Goal: Information Seeking & Learning: Learn about a topic

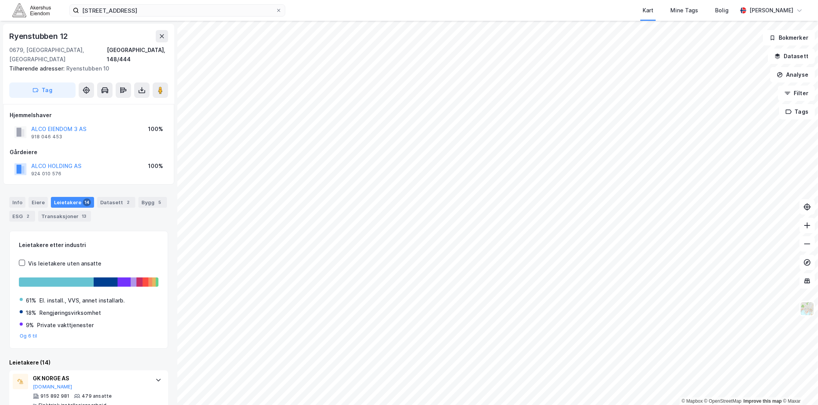
scroll to position [221, 0]
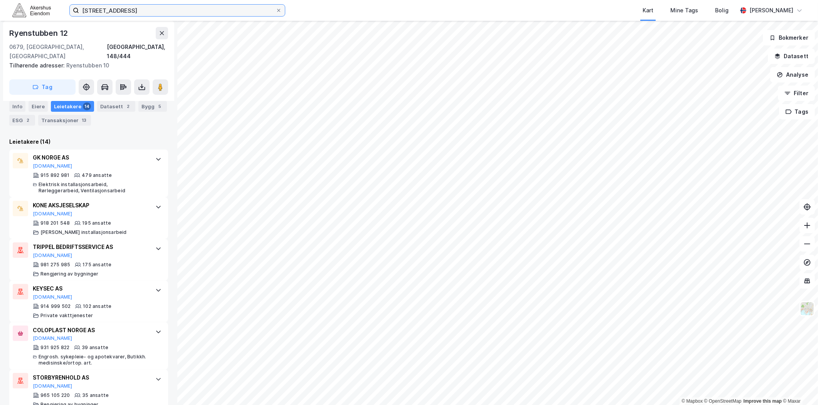
click at [170, 11] on input "[STREET_ADDRESS]" at bounding box center [177, 11] width 196 height 12
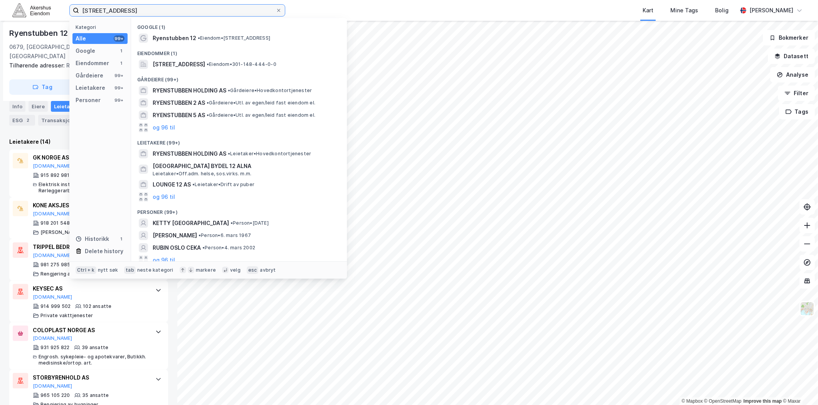
click at [170, 10] on input "[STREET_ADDRESS]" at bounding box center [177, 11] width 196 height 12
paste input "Alfaset 1. industrivei 3, 0668"
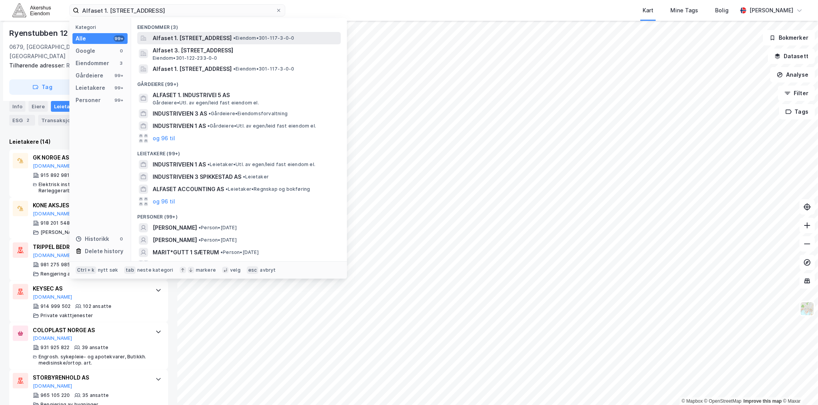
click at [201, 40] on span "Alfaset 1. [STREET_ADDRESS]" at bounding box center [192, 38] width 79 height 9
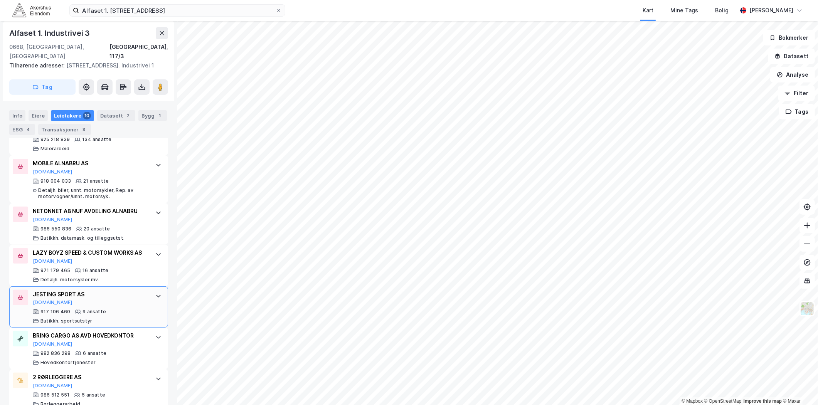
scroll to position [299, 0]
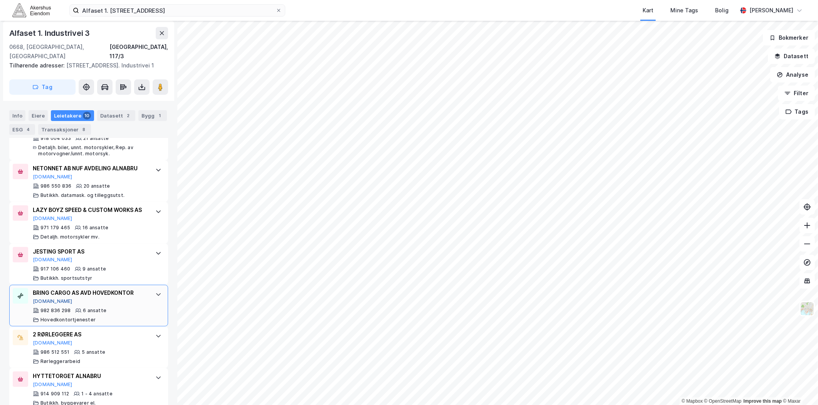
click at [49, 304] on button "[DOMAIN_NAME]" at bounding box center [53, 301] width 40 height 6
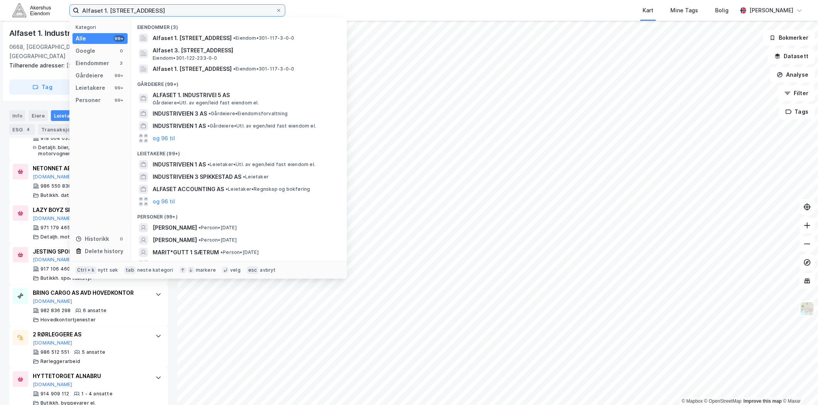
click at [196, 8] on input "Alfaset 1. [STREET_ADDRESS]" at bounding box center [177, 11] width 196 height 12
click at [194, 8] on input "Alfaset 1. [STREET_ADDRESS]" at bounding box center [177, 11] width 196 height 12
paste input "[STREET_ADDRESS]"
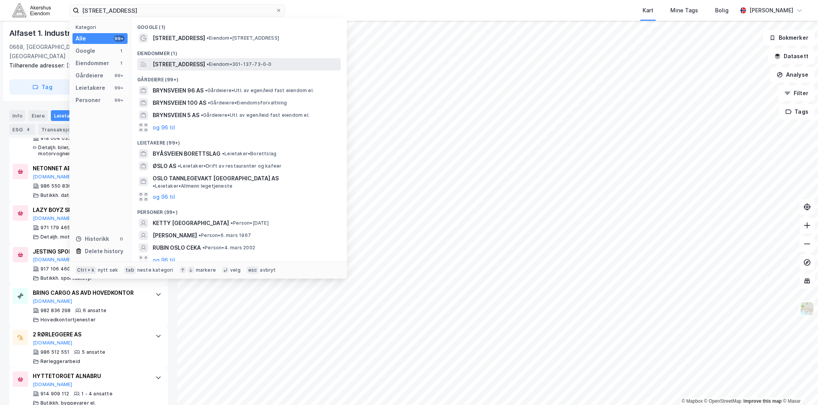
click at [188, 67] on span "[STREET_ADDRESS]" at bounding box center [179, 64] width 52 height 9
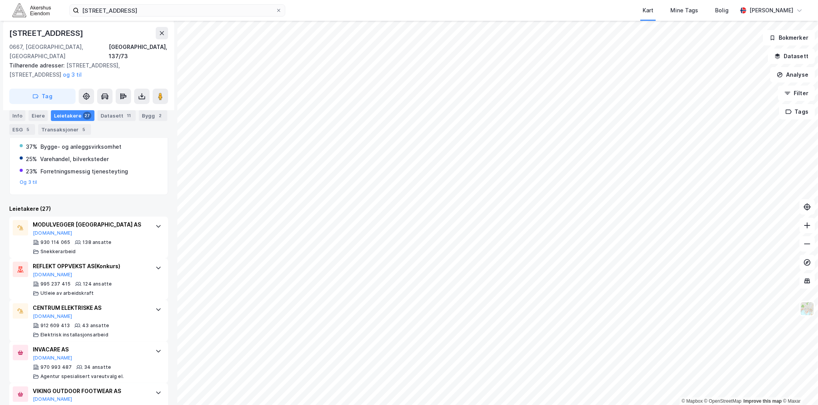
scroll to position [171, 0]
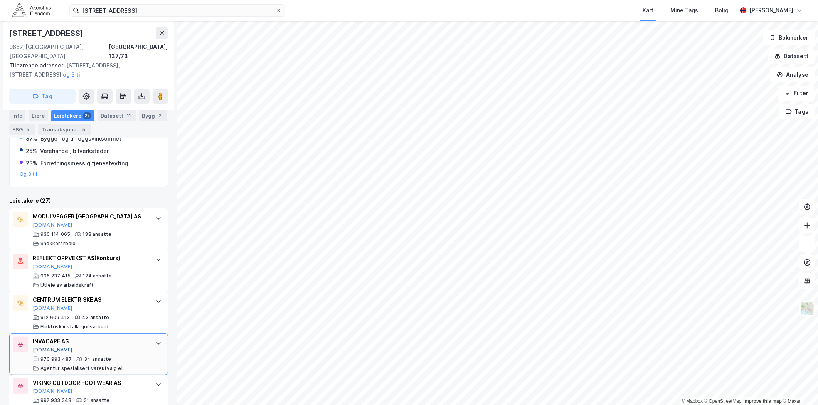
click at [41, 347] on button "[DOMAIN_NAME]" at bounding box center [53, 350] width 40 height 6
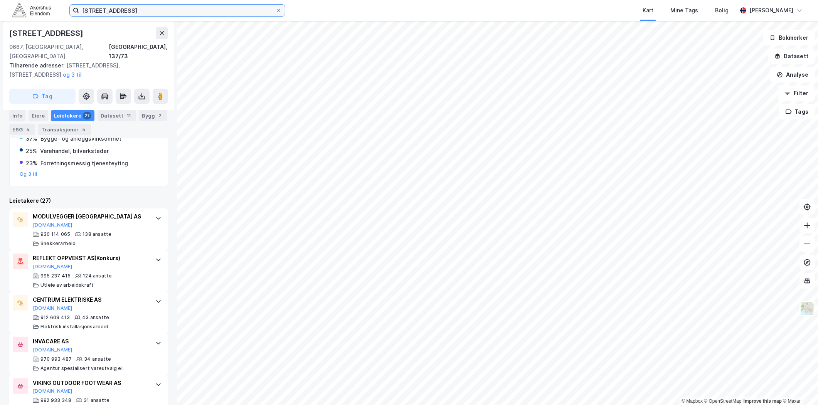
click at [190, 12] on input "[STREET_ADDRESS]" at bounding box center [177, 11] width 196 height 12
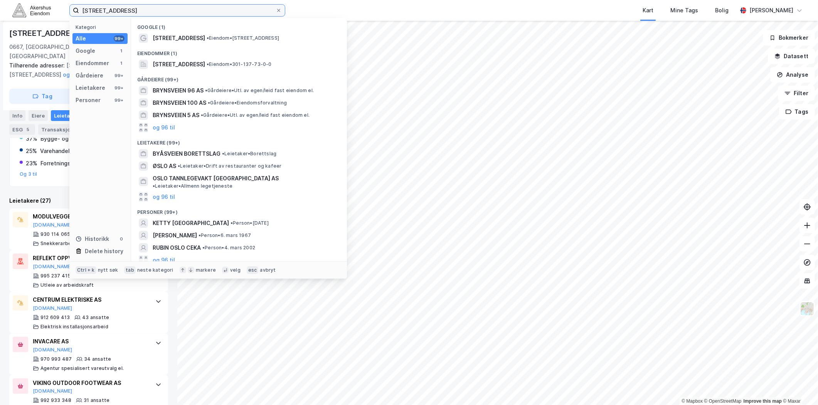
click at [190, 12] on input "[STREET_ADDRESS]" at bounding box center [177, 11] width 196 height 12
paste input "Eikenga 33 A, 0579"
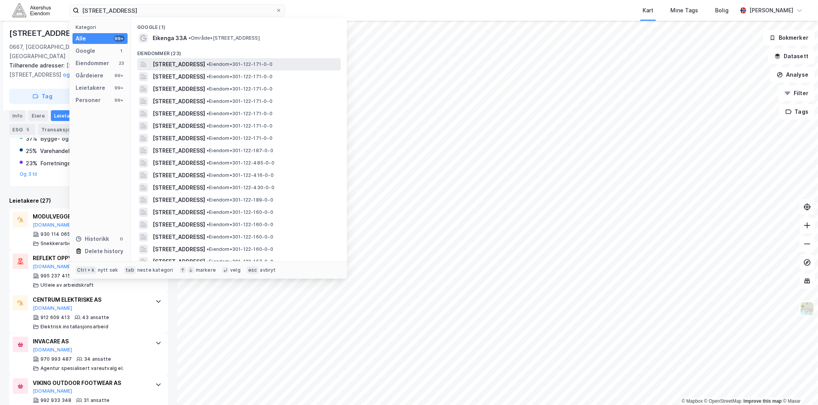
click at [191, 65] on span "[STREET_ADDRESS]" at bounding box center [179, 64] width 52 height 9
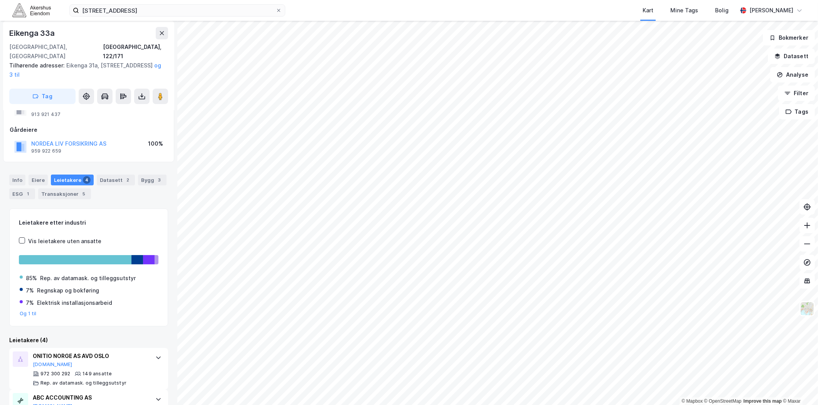
scroll to position [43, 0]
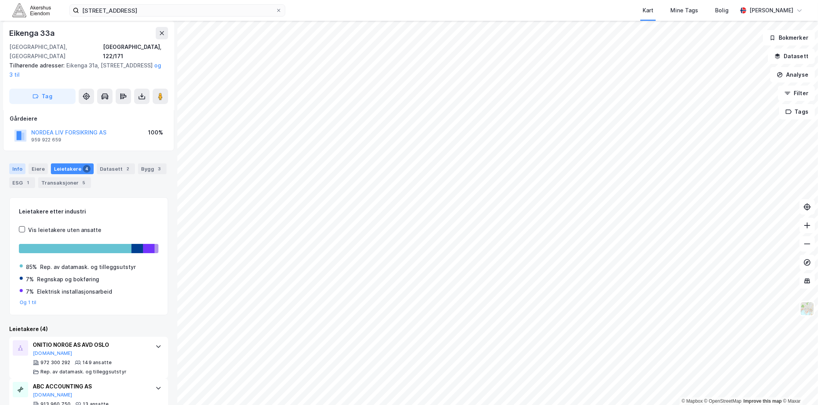
click at [24, 163] on div "Info" at bounding box center [17, 168] width 16 height 11
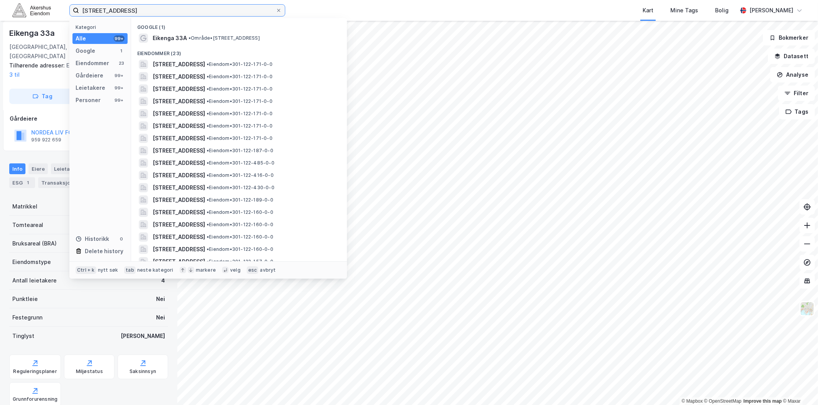
drag, startPoint x: 186, startPoint y: 12, endPoint x: 53, endPoint y: 13, distance: 132.9
click at [54, 14] on div "[STREET_ADDRESS] Kategori Alle 99+ Google 1 Eiendommer 23 Gårdeiere 99+ Leietak…" at bounding box center [409, 10] width 818 height 21
paste input "[STREET_ADDRESS]"
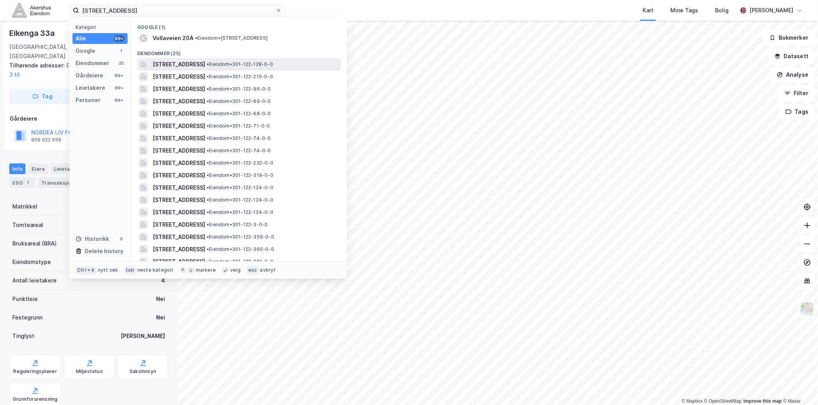
click at [195, 67] on span "[STREET_ADDRESS]" at bounding box center [179, 64] width 52 height 9
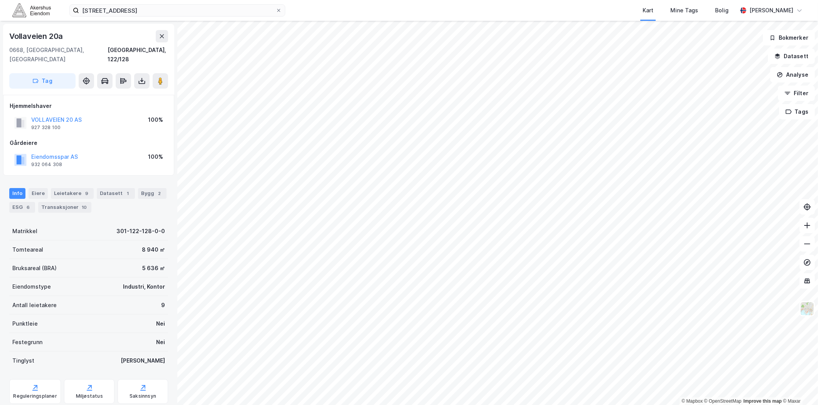
scroll to position [43, 0]
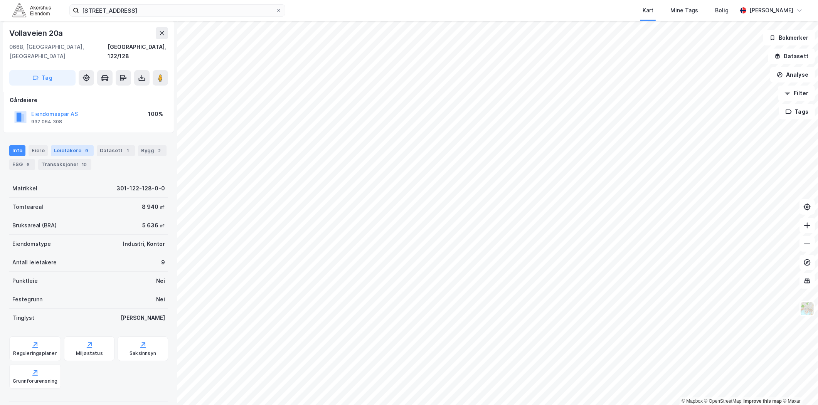
click at [74, 145] on div "Leietakere 9" at bounding box center [72, 150] width 43 height 11
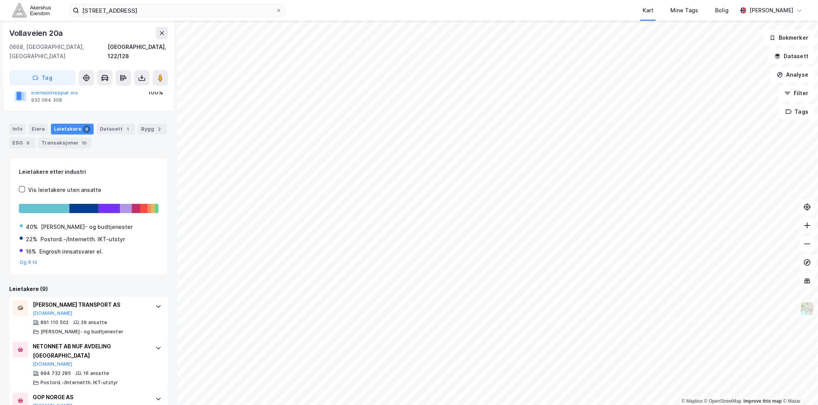
scroll to position [128, 0]
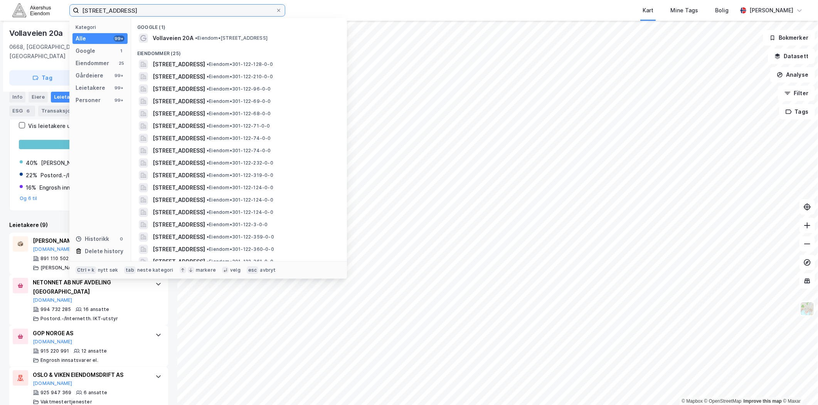
click at [178, 12] on input "[STREET_ADDRESS]" at bounding box center [177, 11] width 196 height 12
click at [175, 11] on input "[STREET_ADDRESS]" at bounding box center [177, 11] width 196 height 12
click at [171, 10] on input "[STREET_ADDRESS]" at bounding box center [177, 11] width 196 height 12
drag, startPoint x: 166, startPoint y: 8, endPoint x: 160, endPoint y: 8, distance: 6.5
click at [166, 8] on input "[STREET_ADDRESS]" at bounding box center [177, 11] width 196 height 12
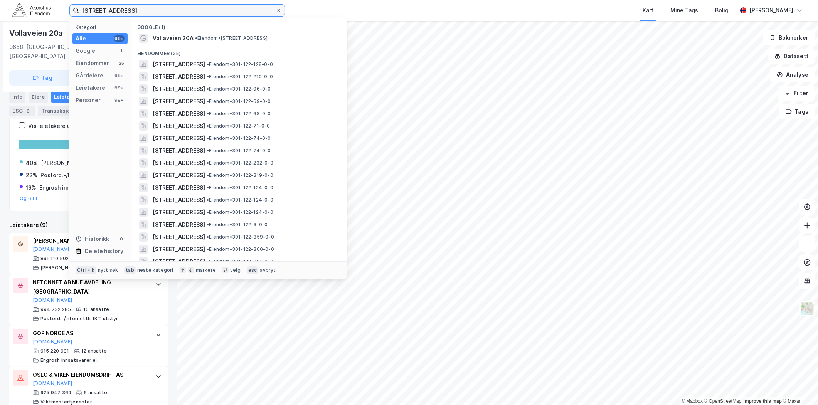
click at [160, 8] on input "[STREET_ADDRESS]" at bounding box center [177, 11] width 196 height 12
drag, startPoint x: 158, startPoint y: 8, endPoint x: 144, endPoint y: 13, distance: 15.0
click at [152, 11] on input "[STREET_ADDRESS]" at bounding box center [177, 11] width 196 height 12
click at [143, 13] on input "[STREET_ADDRESS]" at bounding box center [177, 11] width 196 height 12
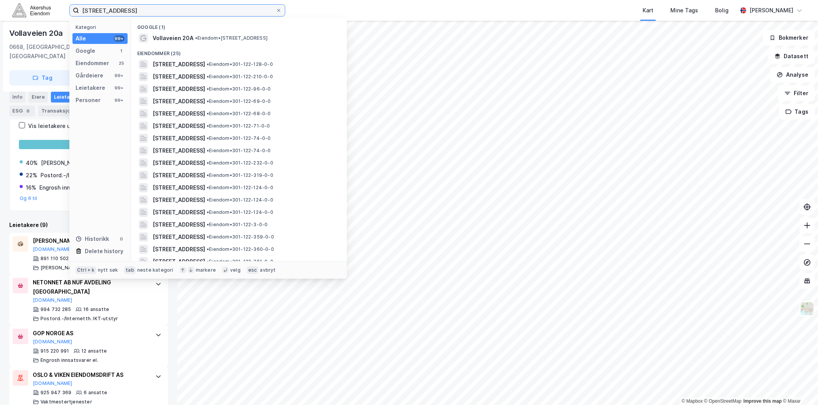
click at [143, 13] on input "[STREET_ADDRESS]" at bounding box center [177, 11] width 196 height 12
paste input "Tøyenbekken 21, 018"
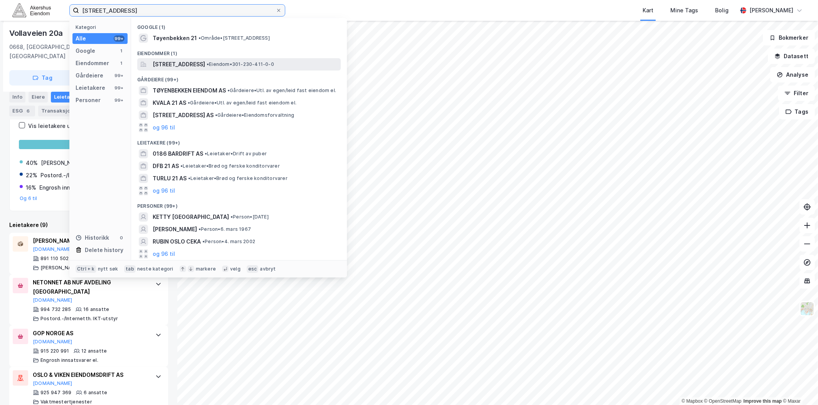
type input "[STREET_ADDRESS]"
click at [189, 63] on span "[STREET_ADDRESS]" at bounding box center [179, 64] width 52 height 9
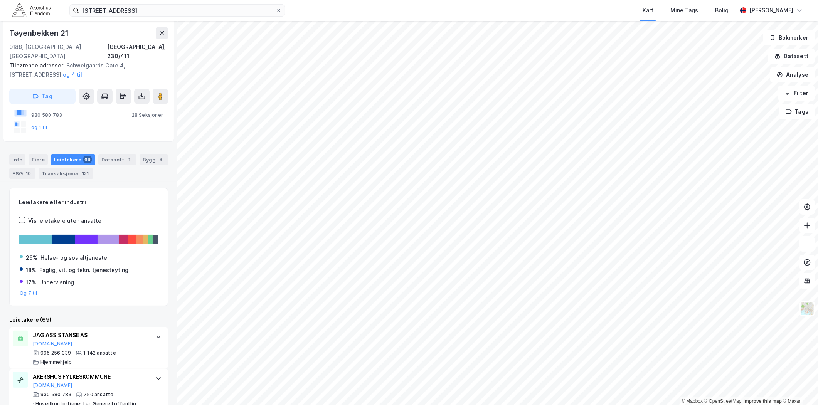
scroll to position [89, 0]
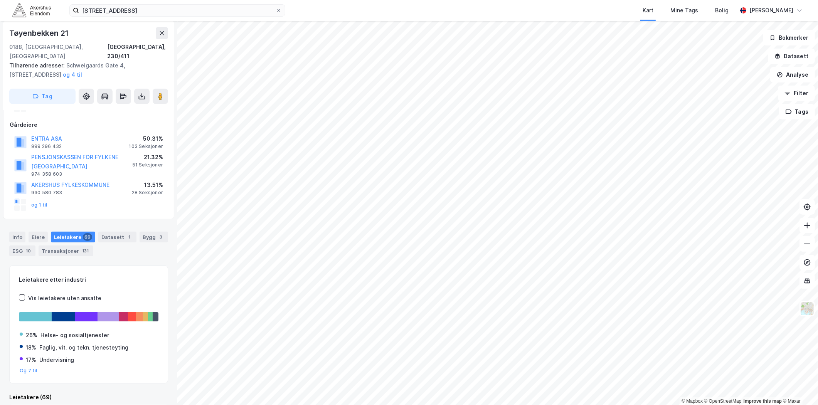
click at [18, 222] on div "Info [PERSON_NAME] 69 Datasett 1 Bygg 3 ESG 10 Transaksjoner 131" at bounding box center [88, 240] width 177 height 37
click at [18, 232] on div "Info" at bounding box center [17, 237] width 16 height 11
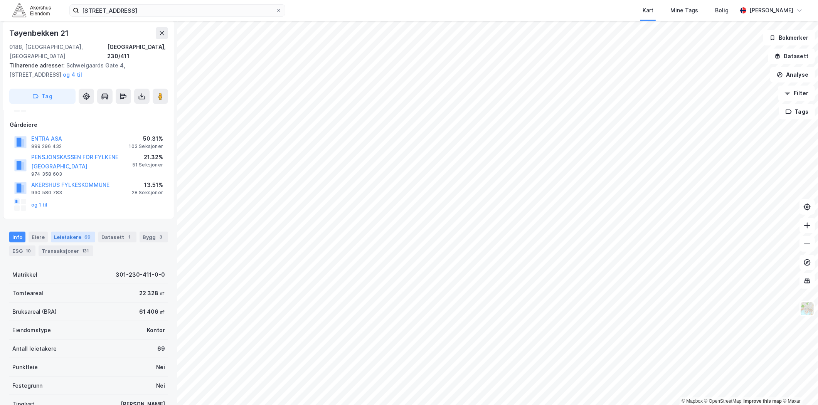
click at [57, 232] on div "Leietakere 69" at bounding box center [73, 237] width 44 height 11
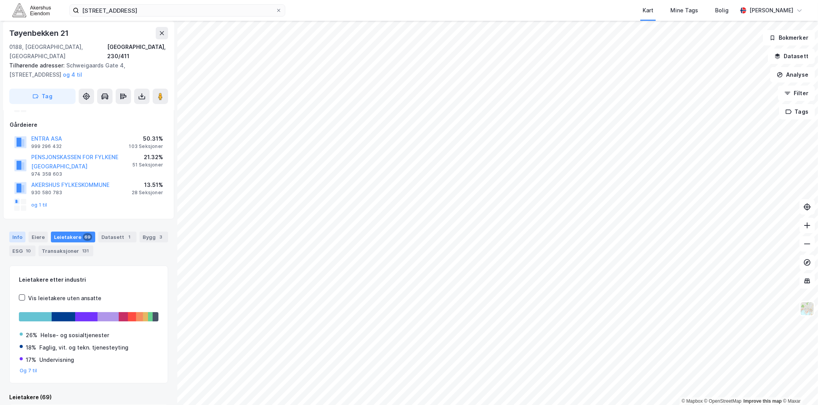
click at [19, 232] on div "Info" at bounding box center [17, 237] width 16 height 11
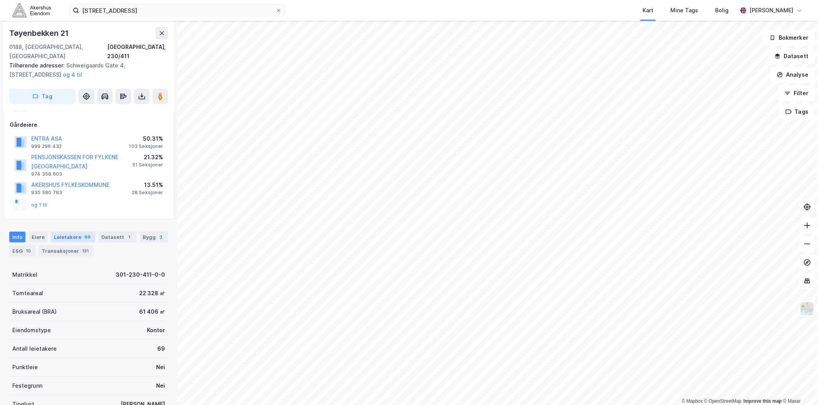
click at [72, 232] on div "Leietakere 69" at bounding box center [73, 237] width 44 height 11
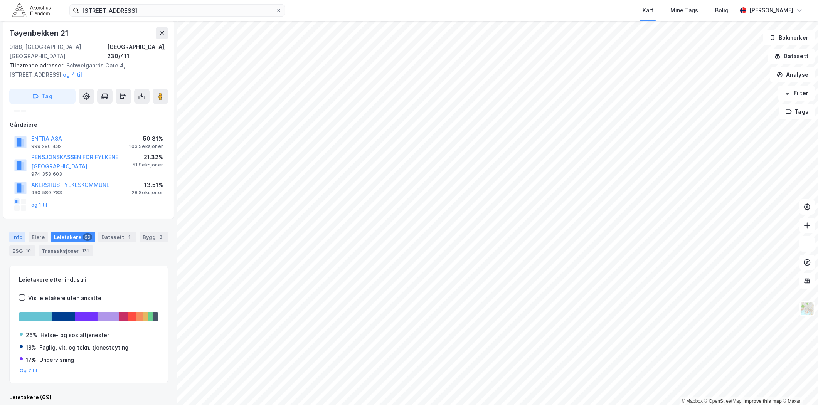
click at [18, 232] on div "Info" at bounding box center [17, 237] width 16 height 11
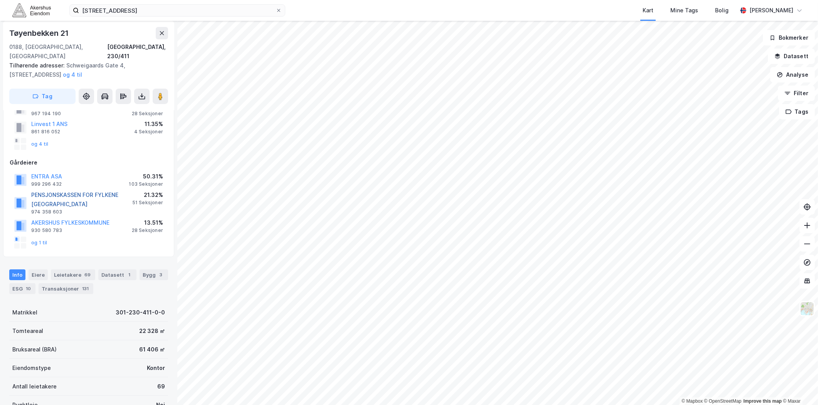
scroll to position [3, 0]
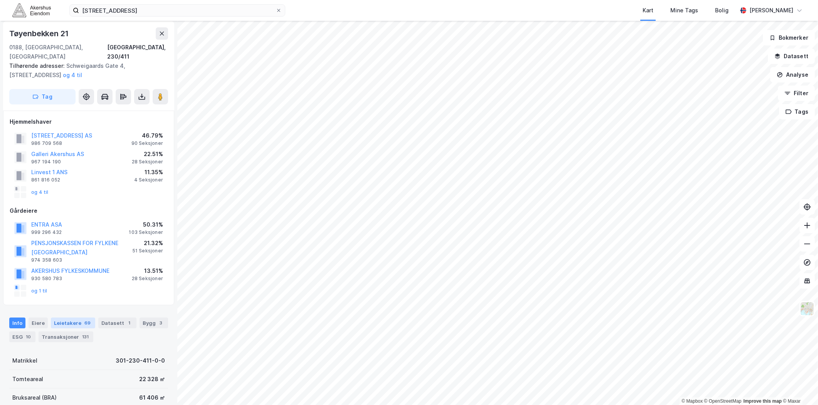
click at [71, 317] on div "Leietakere 69" at bounding box center [73, 322] width 44 height 11
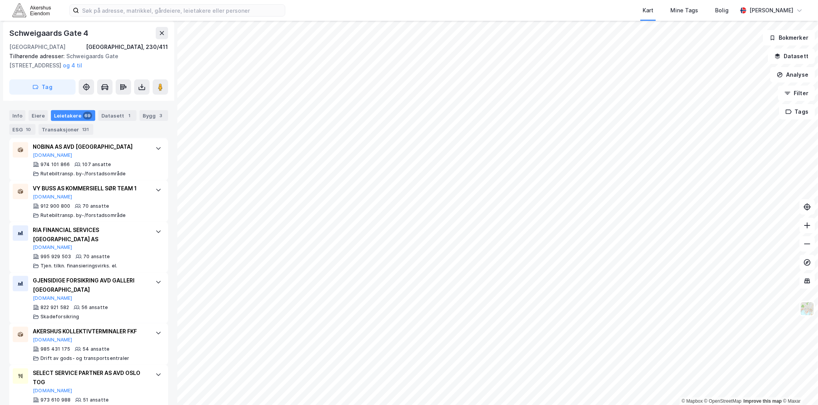
scroll to position [556, 0]
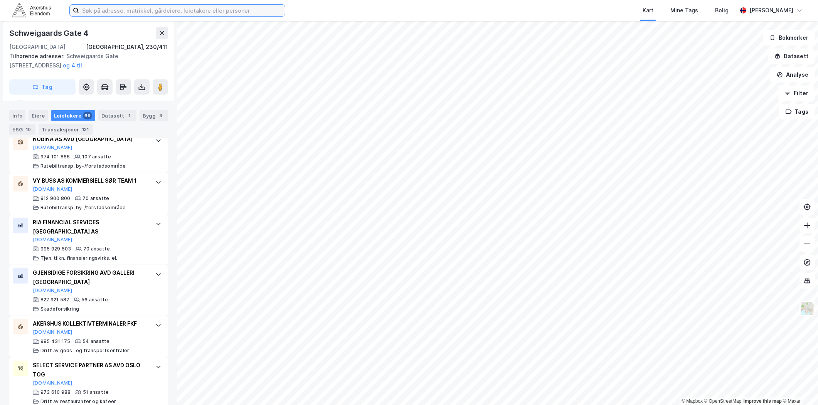
click at [196, 9] on input at bounding box center [182, 11] width 206 height 12
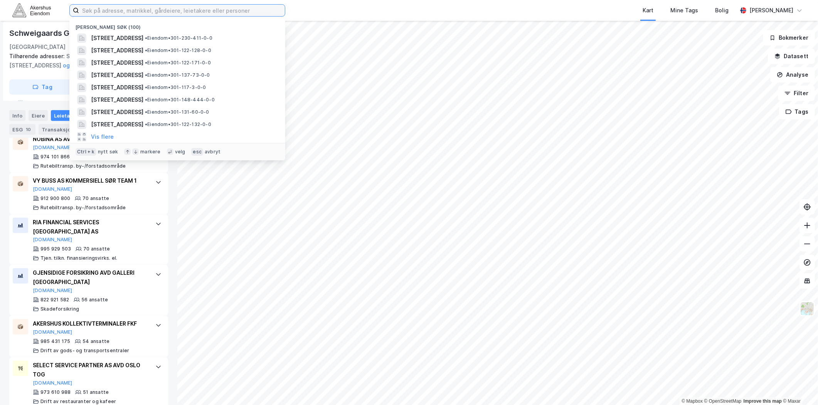
paste input "[STREET_ADDRESS]"
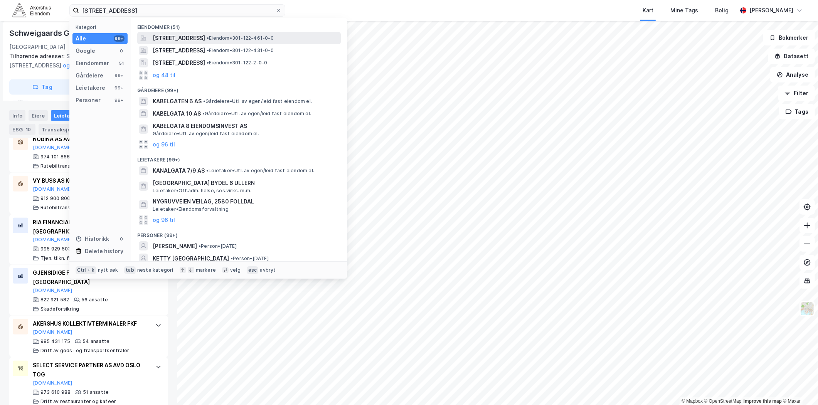
click at [175, 42] on span "[STREET_ADDRESS]" at bounding box center [179, 38] width 52 height 9
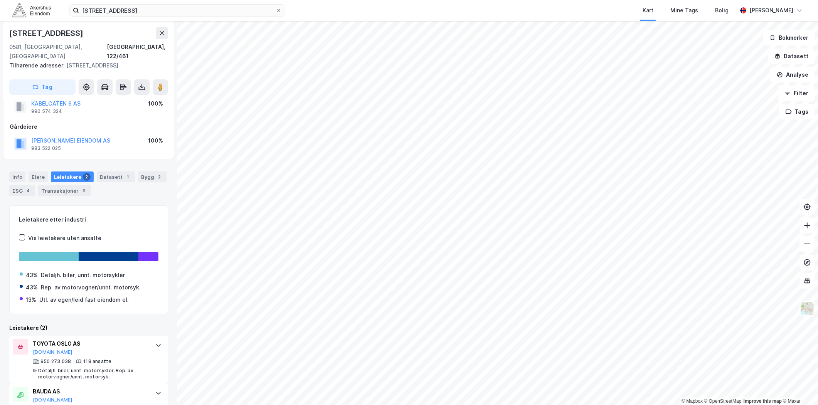
scroll to position [45, 0]
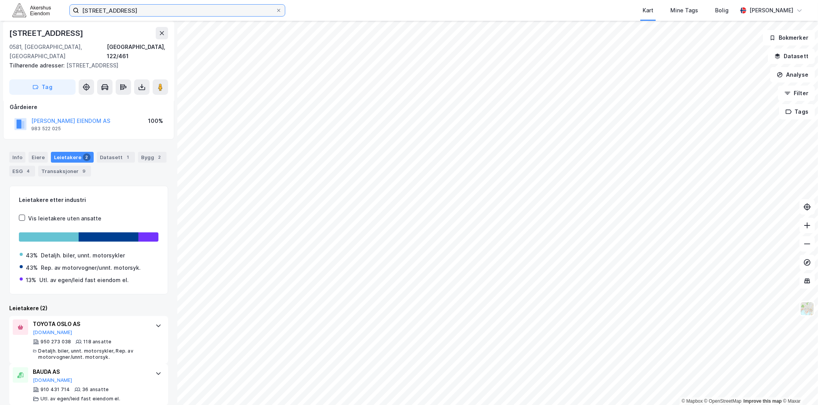
click at [186, 8] on input "[STREET_ADDRESS]" at bounding box center [177, 11] width 196 height 12
click at [185, 8] on input "Kabelgata 6, 0580 Oslo" at bounding box center [177, 11] width 196 height 12
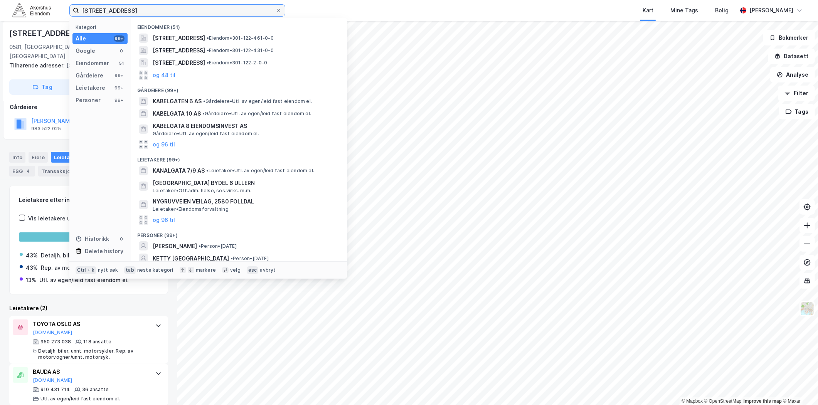
click at [185, 8] on input "Kabelgata 6, 0580 Oslo" at bounding box center [177, 11] width 196 height 12
paste input "Fredrik Selmers vei 6, 0663"
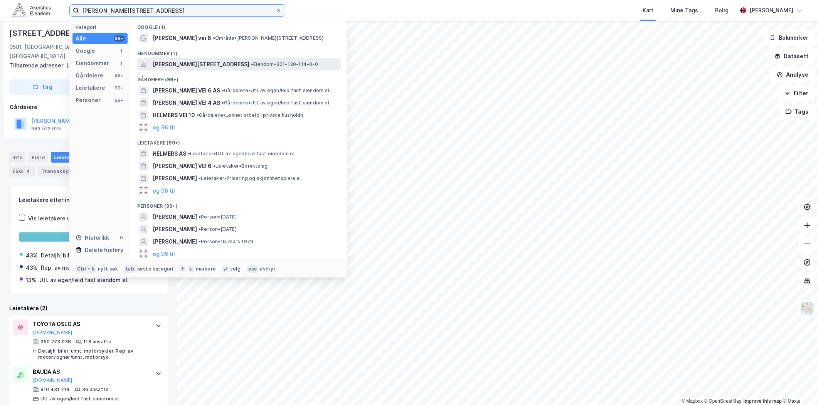
type input "Fredrik Selmers vei 6, 0663 Oslo"
click at [191, 65] on span "Fredrik Selmers vei 6, 0663, OSLO, OSLO" at bounding box center [201, 64] width 97 height 9
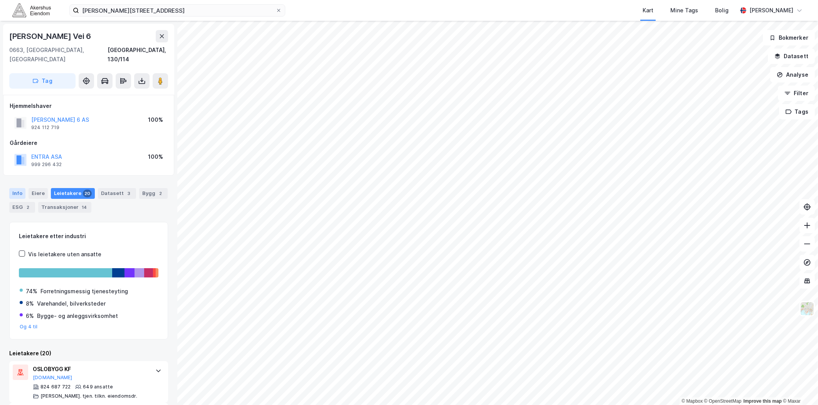
click at [17, 188] on div "Info" at bounding box center [17, 193] width 16 height 11
